Goal: Task Accomplishment & Management: Manage account settings

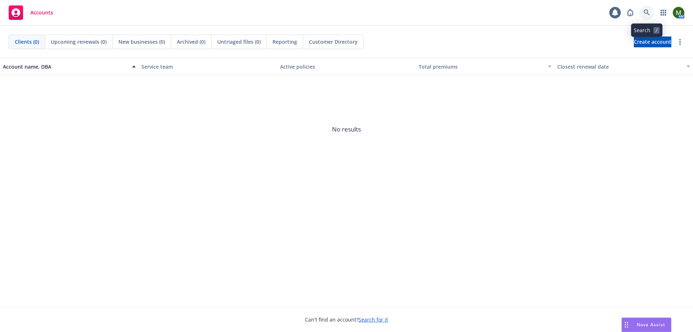
click at [650, 13] on icon at bounding box center [647, 12] width 7 height 7
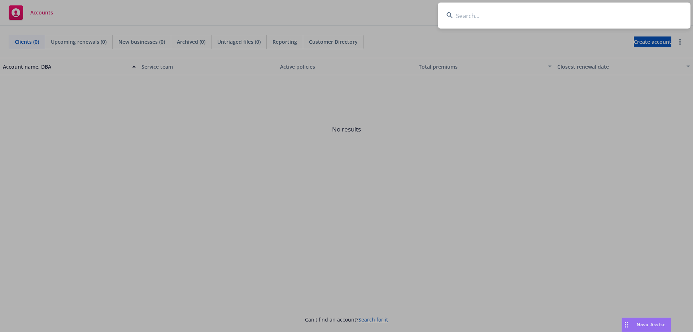
click at [649, 12] on input at bounding box center [564, 16] width 253 height 26
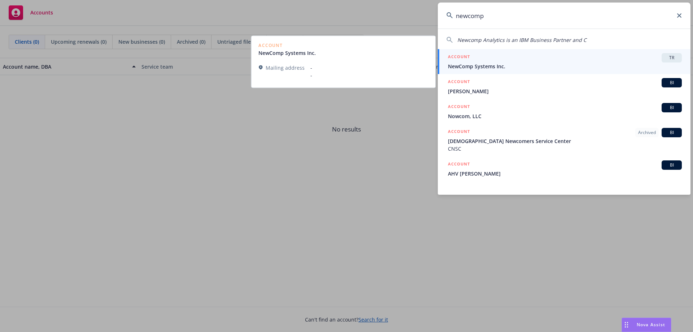
type input "newcomp"
click at [489, 62] on span "NewComp Systems Inc." at bounding box center [565, 66] width 234 height 8
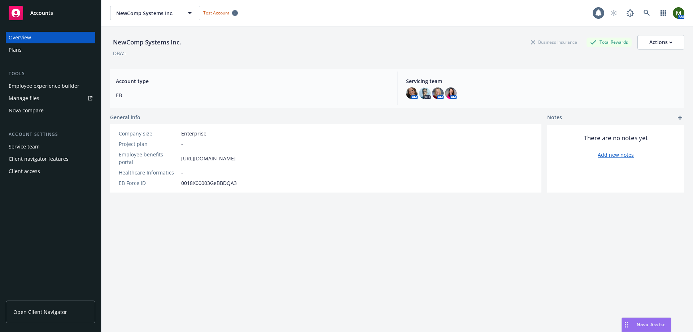
click at [39, 51] on div "Plans" at bounding box center [51, 50] width 84 height 12
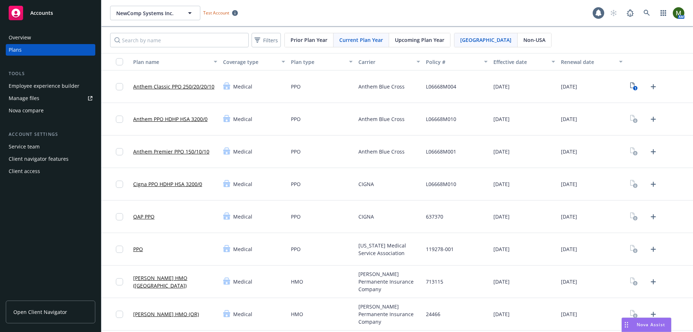
click at [60, 86] on div "Employee experience builder" at bounding box center [44, 86] width 71 height 12
click at [59, 88] on div "Employee experience builder" at bounding box center [44, 86] width 71 height 12
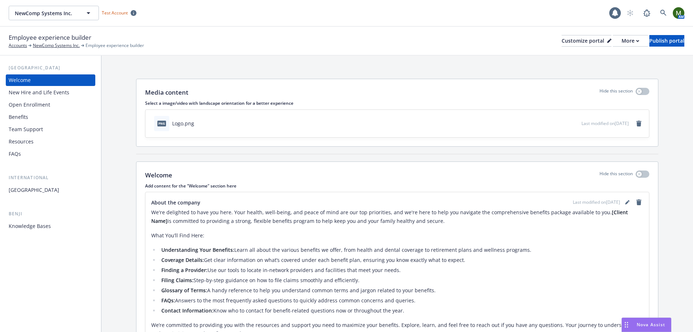
click at [36, 118] on div "Benefits" at bounding box center [51, 117] width 84 height 12
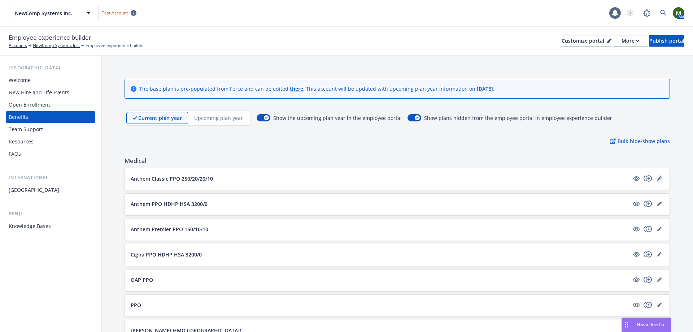
click at [655, 176] on link "editPencil" at bounding box center [659, 178] width 9 height 9
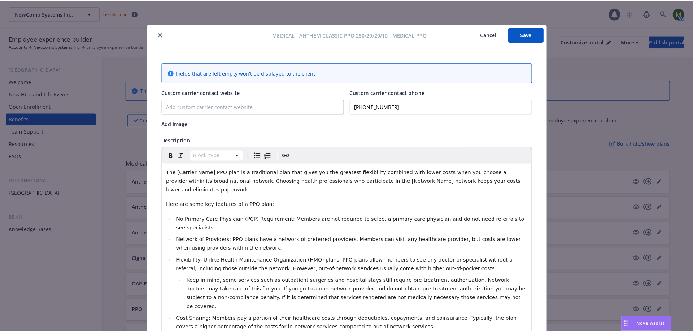
scroll to position [22, 0]
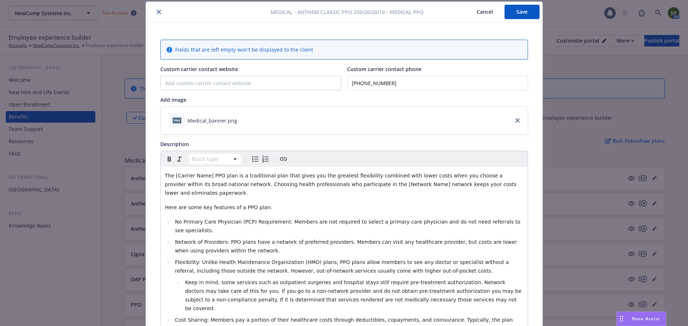
click at [156, 9] on button "close" at bounding box center [159, 12] width 9 height 9
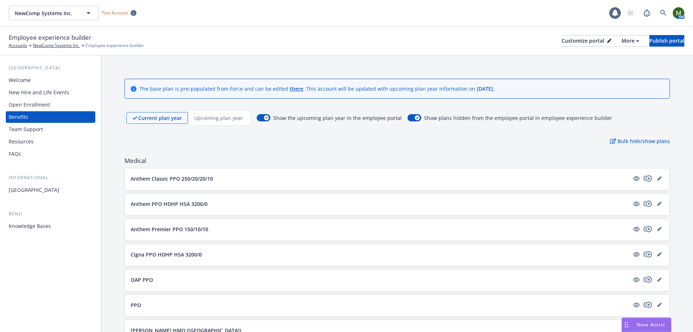
click at [218, 122] on div "Upcoming plan year" at bounding box center [218, 118] width 61 height 12
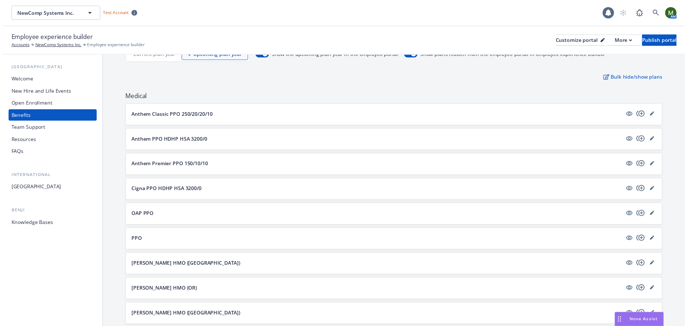
scroll to position [72, 0]
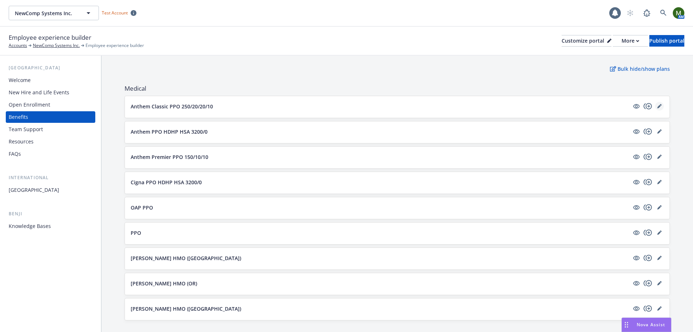
click at [655, 108] on link "editPencil" at bounding box center [659, 106] width 9 height 9
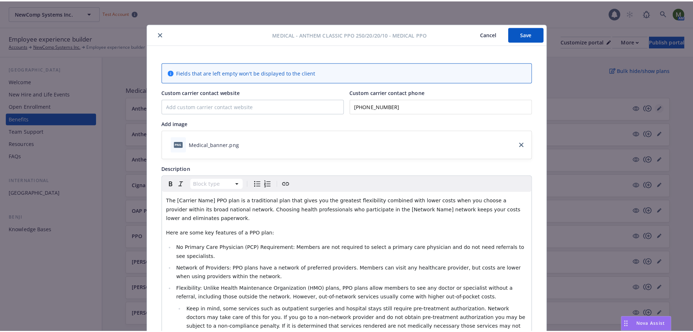
scroll to position [22, 0]
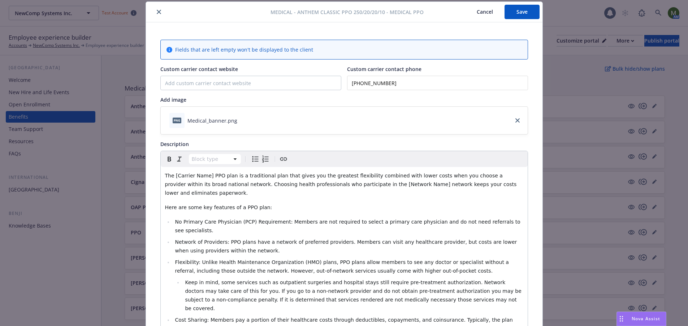
click at [157, 12] on icon "close" at bounding box center [159, 12] width 4 height 4
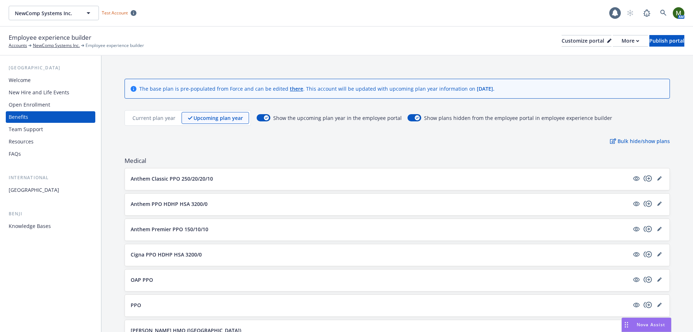
click at [161, 113] on div "Current plan year" at bounding box center [153, 118] width 55 height 12
click at [644, 177] on icon "copyPlus" at bounding box center [648, 178] width 9 height 9
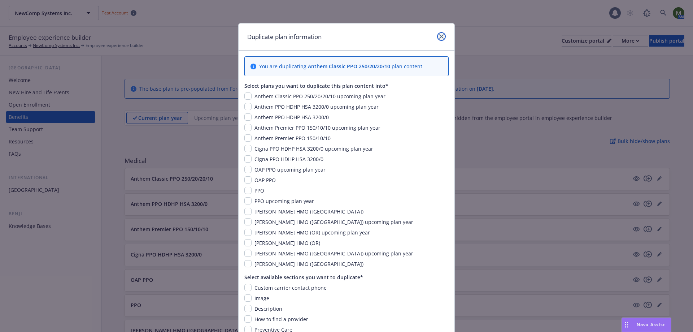
click at [439, 35] on icon "close" at bounding box center [441, 36] width 4 height 4
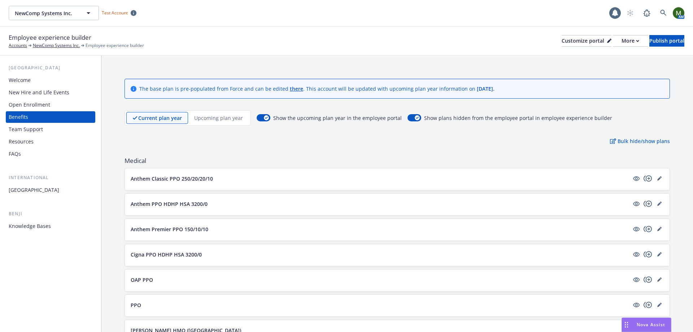
click at [208, 114] on div "Upcoming plan year" at bounding box center [218, 118] width 61 height 12
click at [655, 178] on link "editPencil" at bounding box center [659, 178] width 9 height 9
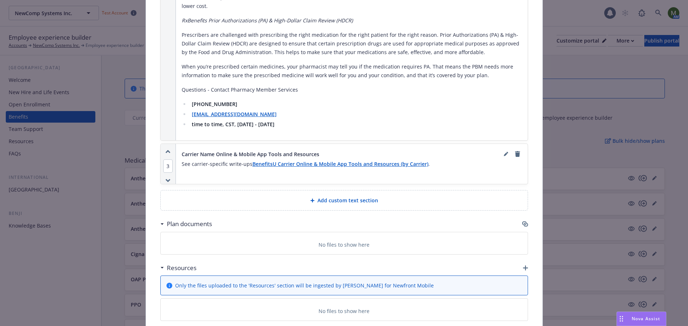
scroll to position [1298, 0]
click at [524, 220] on icon "button" at bounding box center [525, 223] width 6 height 6
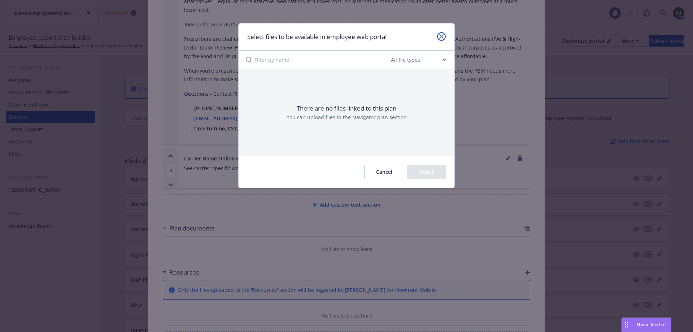
click at [443, 37] on icon "close" at bounding box center [441, 36] width 4 height 4
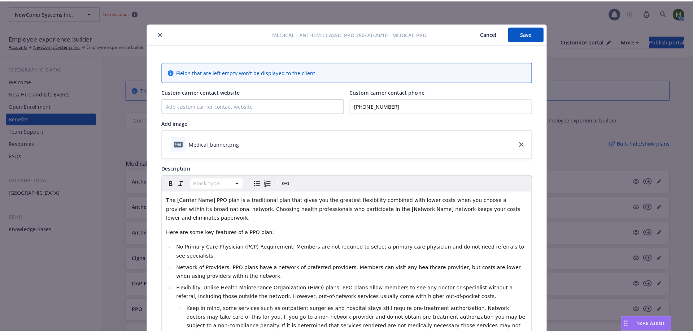
scroll to position [0, 0]
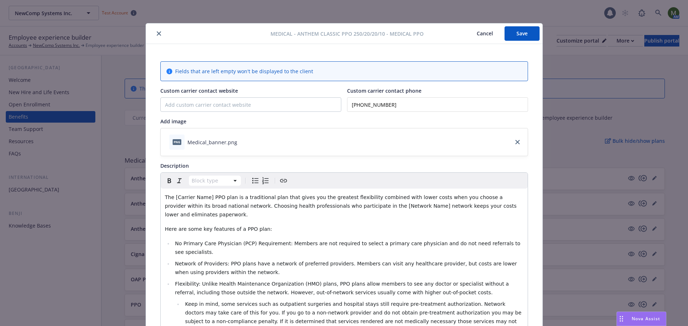
click at [157, 31] on icon "close" at bounding box center [159, 33] width 4 height 4
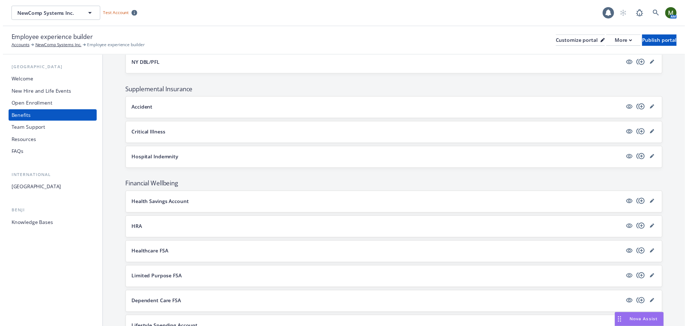
scroll to position [758, 0]
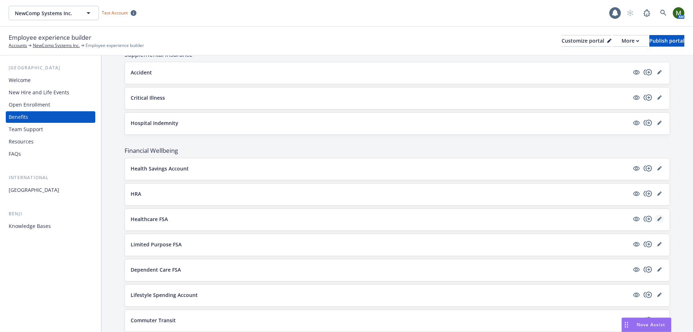
click at [658, 220] on icon "editPencil" at bounding box center [660, 219] width 4 height 4
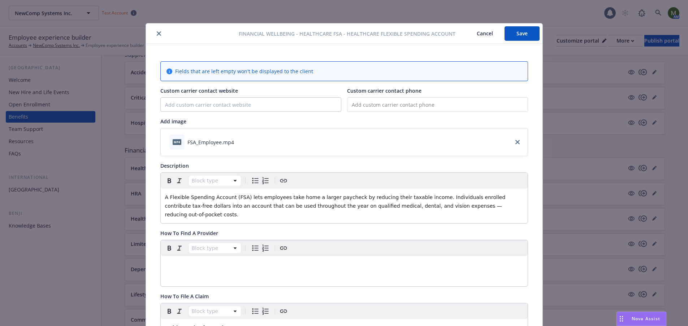
click at [155, 34] on button "close" at bounding box center [159, 33] width 9 height 9
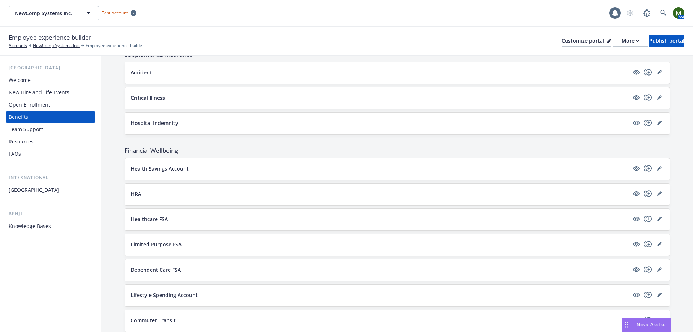
click at [30, 105] on div "Open Enrollment" at bounding box center [30, 105] width 42 height 12
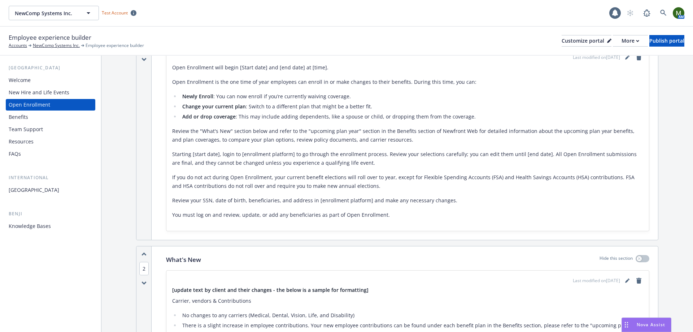
scroll to position [108, 0]
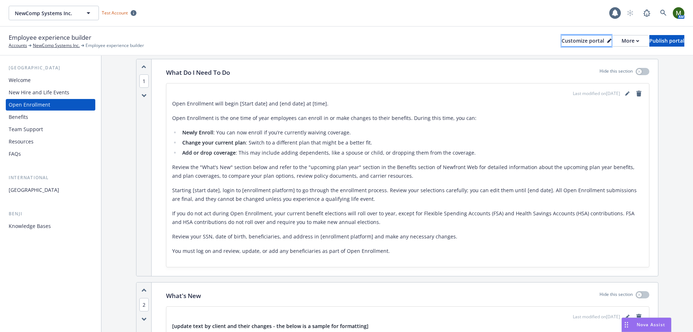
click at [562, 42] on div "Customize portal" at bounding box center [587, 40] width 50 height 11
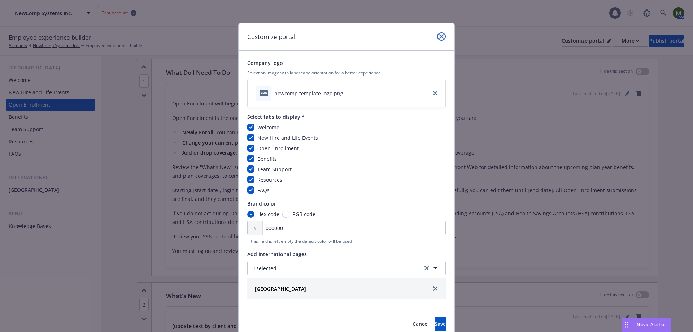
click at [440, 35] on icon "close" at bounding box center [441, 36] width 4 height 4
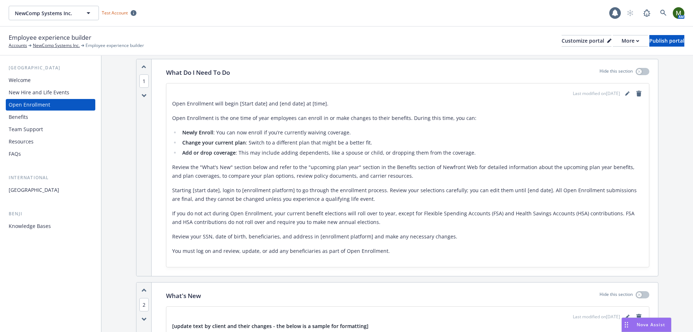
click at [17, 117] on div "Benefits" at bounding box center [19, 117] width 20 height 12
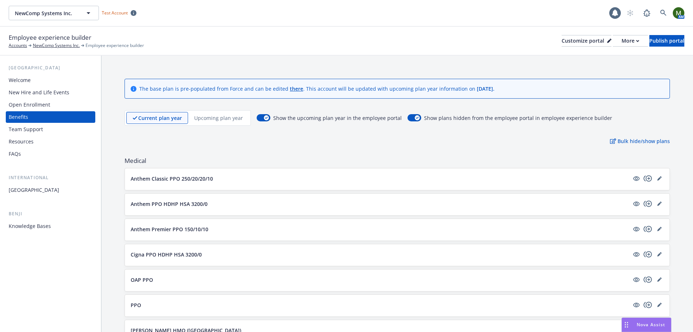
click at [222, 119] on p "Upcoming plan year" at bounding box center [218, 118] width 49 height 8
click at [637, 143] on p "Bulk hide/show plans" at bounding box center [640, 141] width 60 height 8
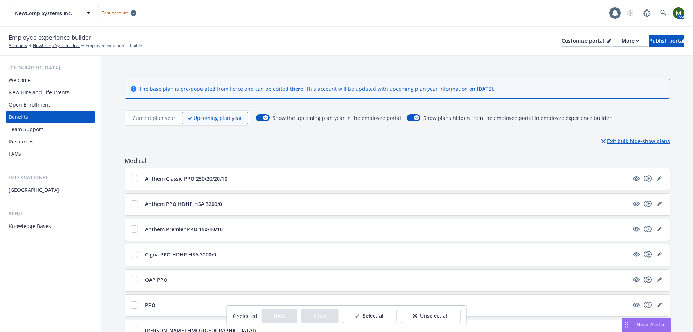
click at [618, 141] on p "Exit bulk hide/show plans" at bounding box center [636, 141] width 69 height 8
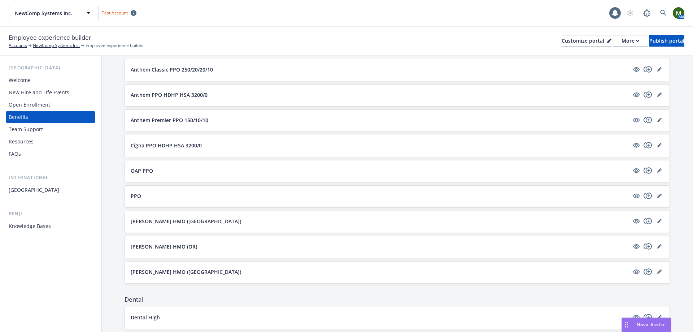
scroll to position [108, 0]
click at [633, 68] on icon "visible" at bounding box center [636, 70] width 7 height 5
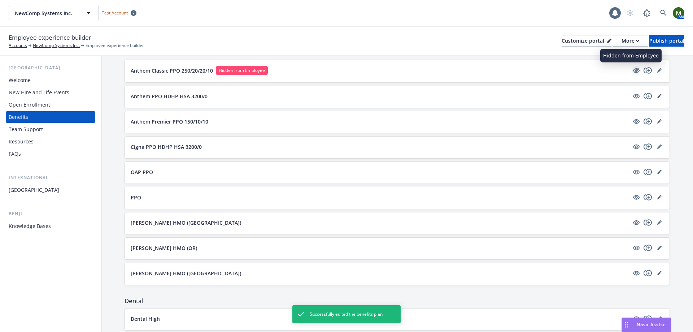
click at [632, 69] on icon "hidden" at bounding box center [636, 70] width 9 height 9
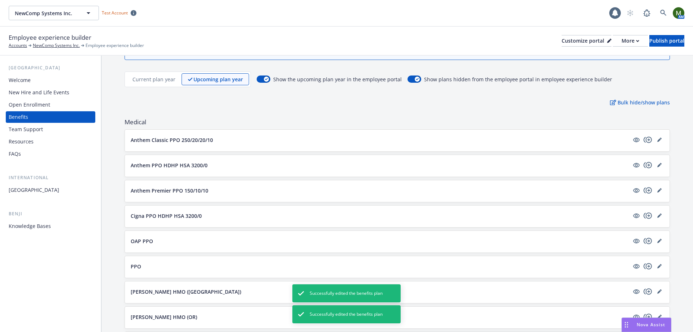
scroll to position [36, 0]
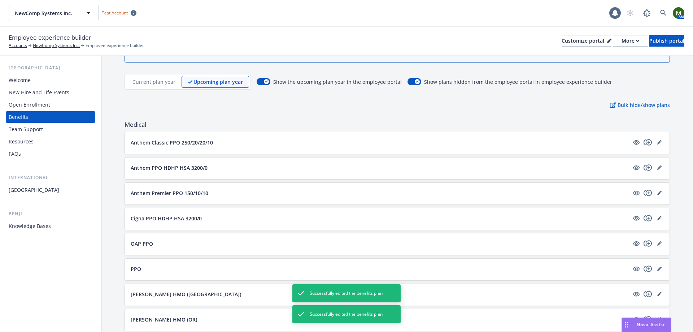
click at [163, 84] on p "Current plan year" at bounding box center [154, 82] width 43 height 8
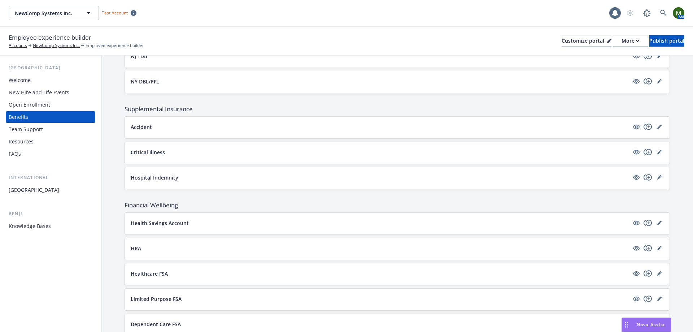
scroll to position [716, 0]
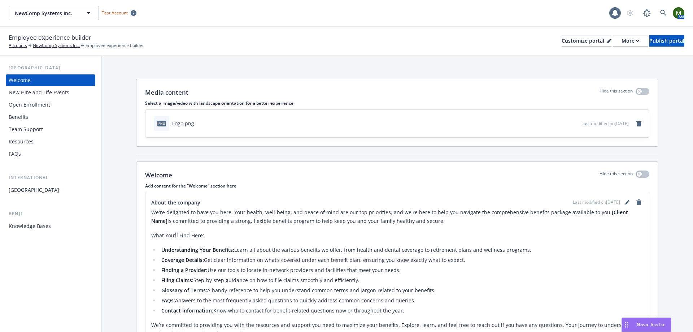
click at [54, 99] on div "Open Enrollment" at bounding box center [51, 105] width 84 height 12
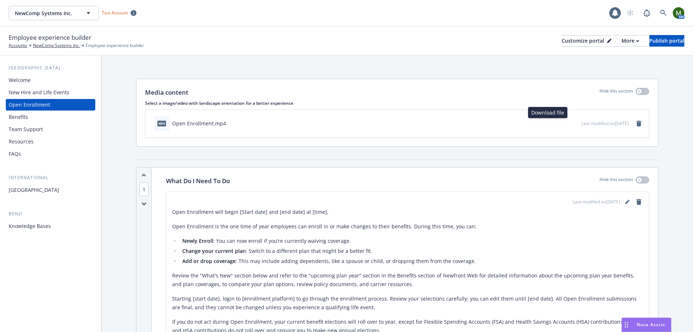
click at [561, 123] on icon "download file" at bounding box center [563, 122] width 5 height 4
